Goal: Entertainment & Leisure: Browse casually

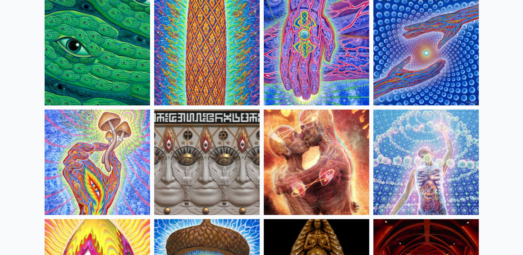
scroll to position [78, 0]
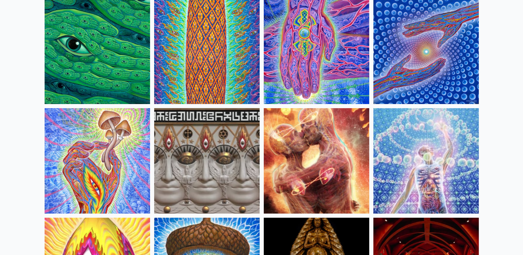
click at [397, 44] on img at bounding box center [425, 51] width 105 height 105
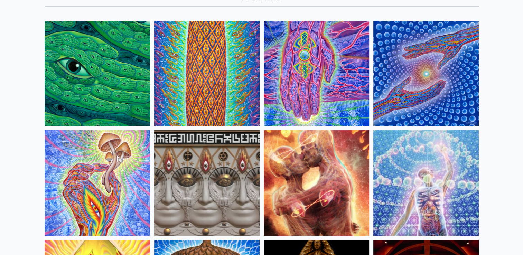
scroll to position [65, 0]
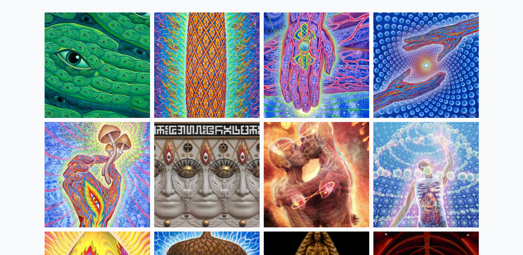
click at [344, 155] on img at bounding box center [316, 174] width 105 height 105
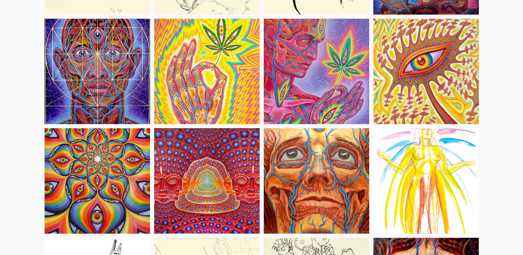
scroll to position [3016, 0]
click at [77, 79] on img at bounding box center [97, 71] width 105 height 105
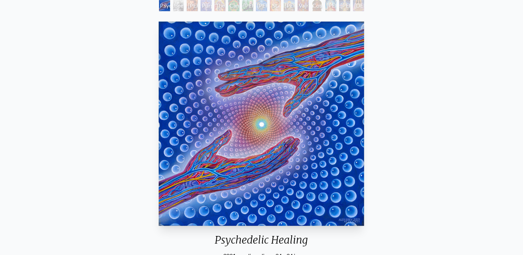
scroll to position [44, 0]
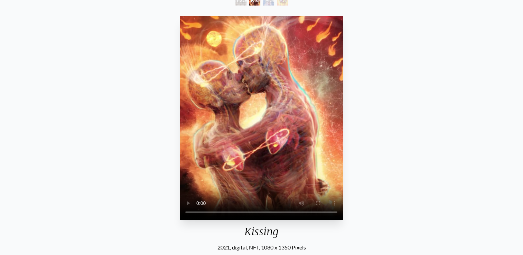
scroll to position [51, 0]
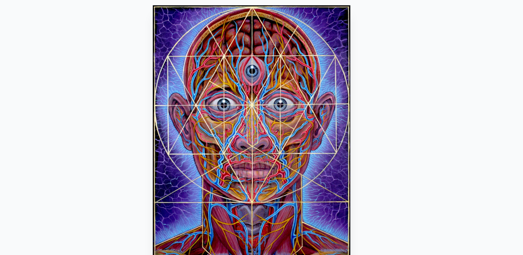
scroll to position [28, 0]
